Goal: Information Seeking & Learning: Learn about a topic

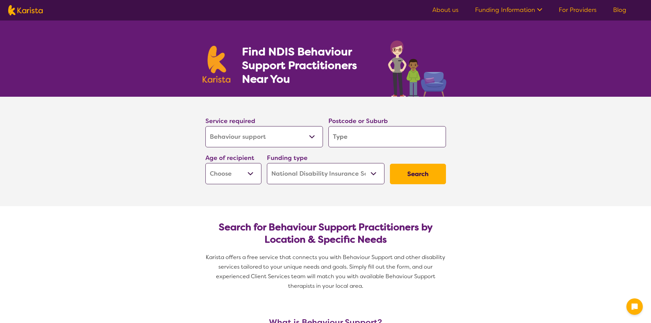
select select "Behaviour support"
select select "NDIS"
select select "Behaviour support"
select select "NDIS"
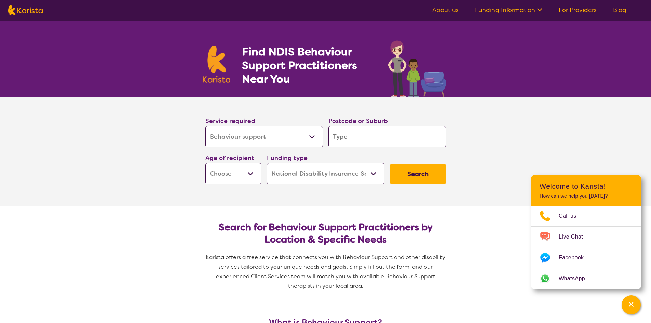
click at [302, 137] on select "Allied Health Assistant Assessment (ADHD or Autism) Behaviour support Counselli…" at bounding box center [264, 136] width 118 height 21
click at [156, 166] on section "Service required Allied Health Assistant Assessment (ADHD or Autism) Behaviour …" at bounding box center [325, 151] width 651 height 109
click at [370, 135] on input "search" at bounding box center [387, 136] width 118 height 21
type input "2"
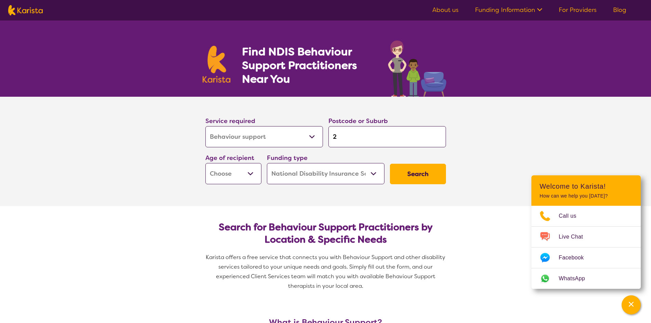
type input "25"
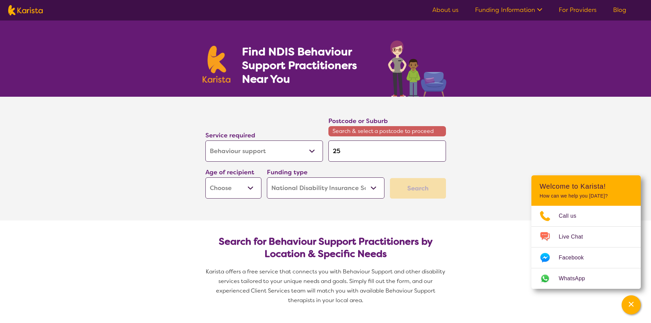
type input "256"
type input "2560"
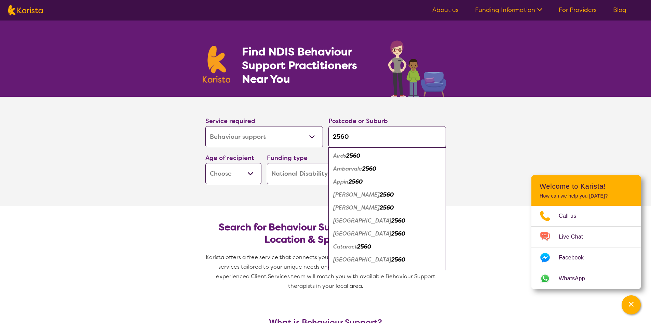
type input "2560"
click at [355, 221] on em "Campbelltown" at bounding box center [362, 220] width 58 height 7
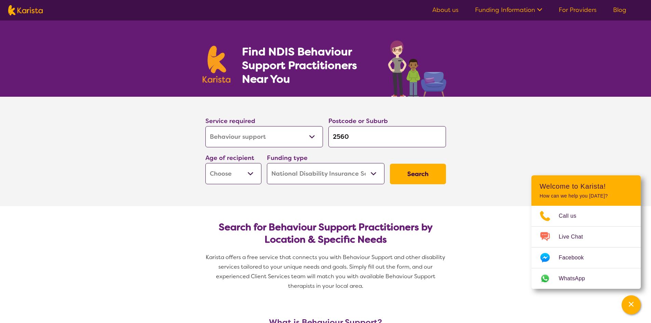
click at [249, 172] on select "Early Childhood - 0 to 9 Child - 10 to 11 Adolescent - 12 to 17 Adult - 18 to 6…" at bounding box center [233, 173] width 56 height 21
select select "AS"
click at [205, 163] on select "Early Childhood - 0 to 9 Child - 10 to 11 Adolescent - 12 to 17 Adult - 18 to 6…" at bounding box center [233, 173] width 56 height 21
select select "AS"
click at [413, 173] on button "Search" at bounding box center [418, 174] width 56 height 20
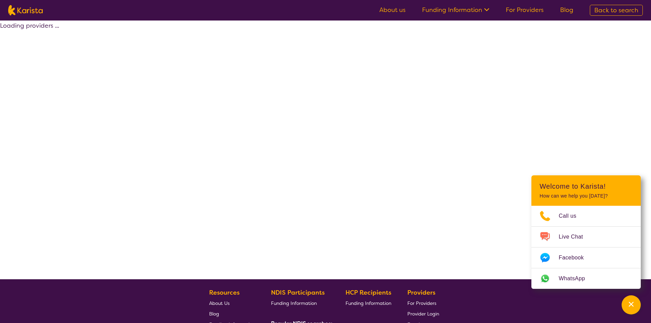
select select "by_score"
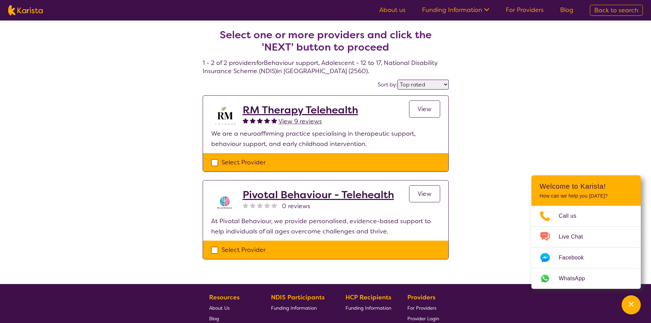
select select "Behaviour support"
select select "AS"
select select "NDIS"
select select "Behaviour support"
select select "AS"
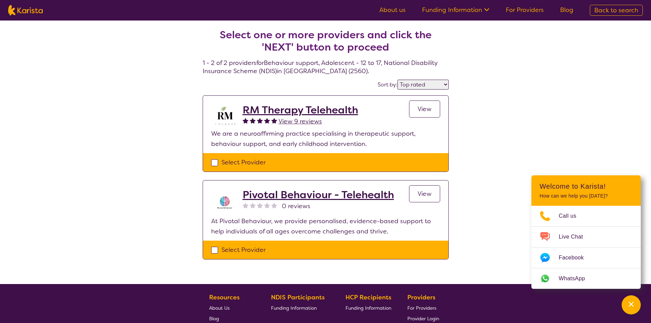
select select "NDIS"
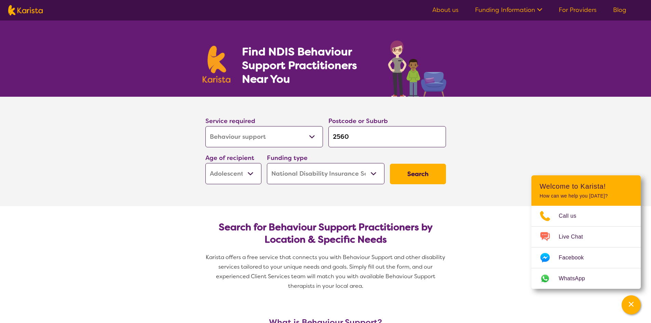
click at [448, 8] on link "About us" at bounding box center [445, 10] width 26 height 8
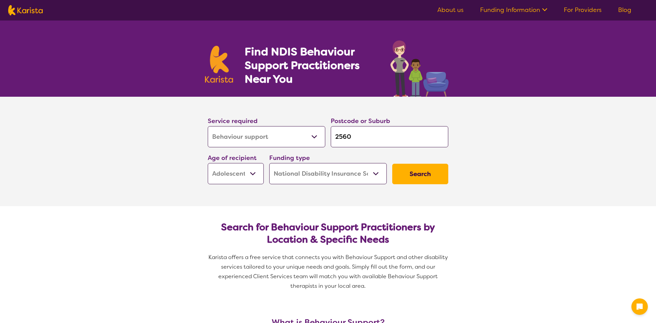
select select "Behaviour support"
select select "AS"
select select "NDIS"
select select "Behaviour support"
select select "AS"
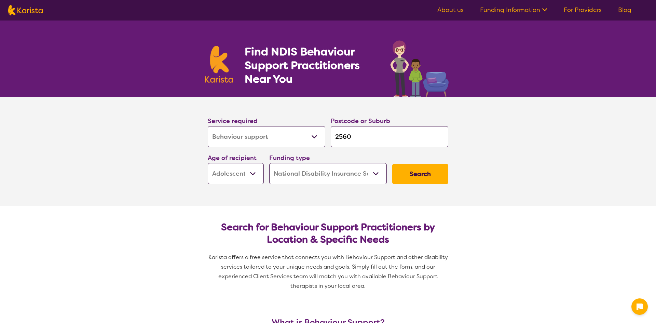
select select "NDIS"
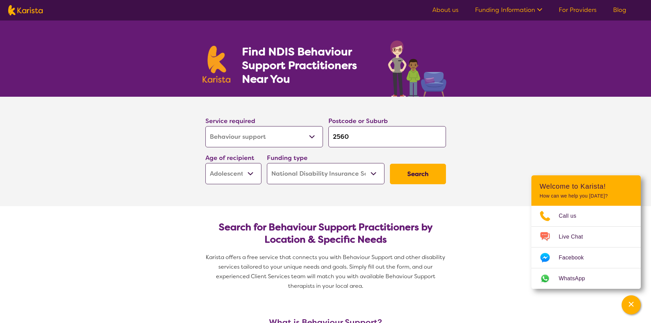
click at [621, 10] on link "Blog" at bounding box center [619, 10] width 13 height 8
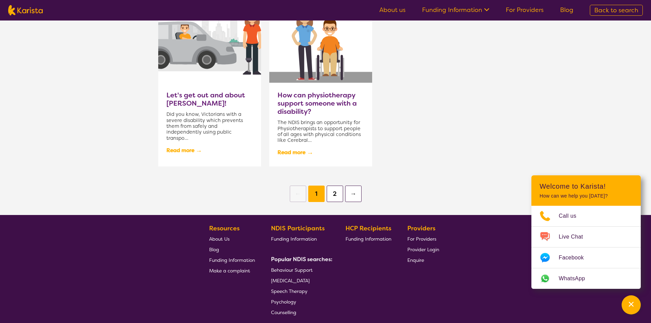
scroll to position [683, 0]
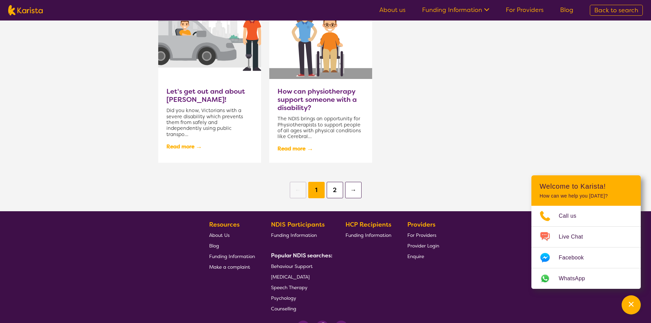
click at [297, 234] on span "Funding Information" at bounding box center [294, 235] width 46 height 6
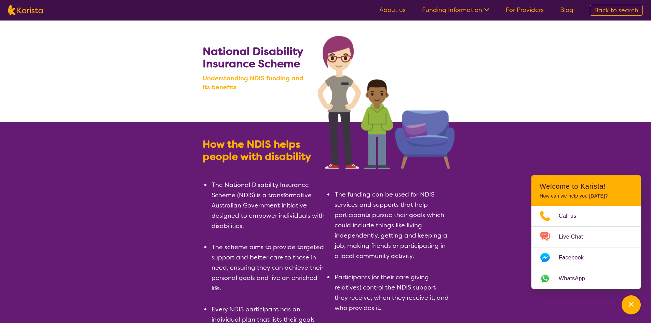
click at [399, 12] on link "About us" at bounding box center [392, 10] width 26 height 8
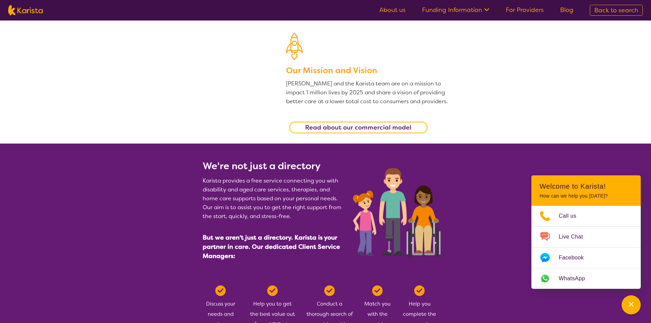
scroll to position [171, 0]
